Goal: Information Seeking & Learning: Learn about a topic

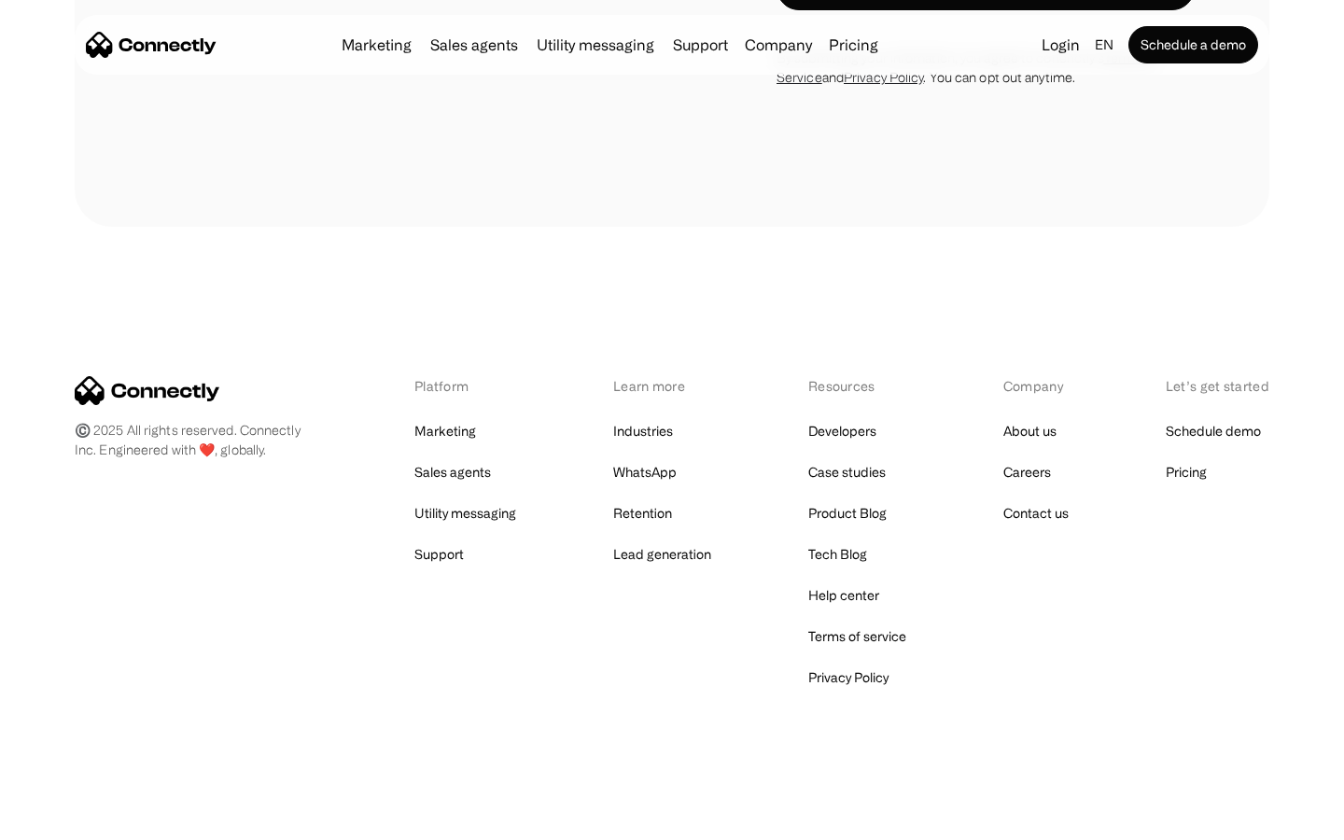
scroll to position [6643, 0]
